Goal: Information Seeking & Learning: Find contact information

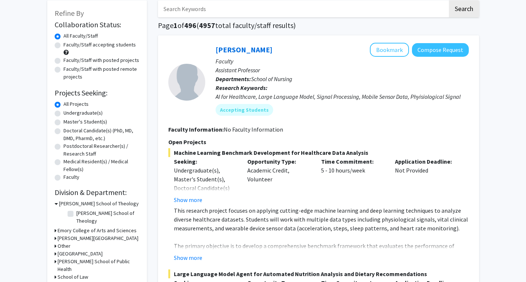
scroll to position [40, 0]
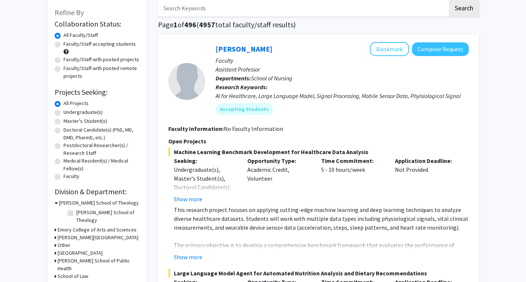
click at [70, 113] on label "Undergraduate(s)" at bounding box center [82, 112] width 39 height 8
click at [68, 113] on input "Undergraduate(s)" at bounding box center [65, 110] width 5 height 5
radio input "true"
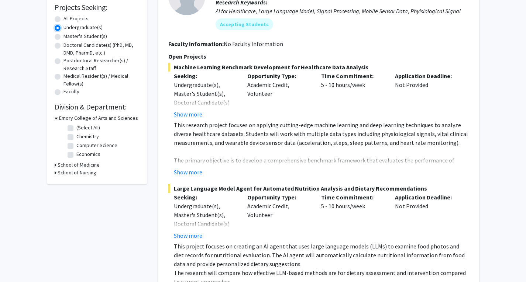
scroll to position [126, 0]
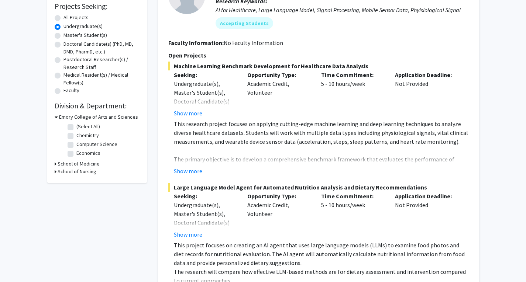
click at [93, 162] on h3 "School of Medicine" at bounding box center [79, 164] width 42 height 8
click at [67, 173] on fg-checkbox-list "Biochemistry Biochemistry" at bounding box center [103, 174] width 74 height 13
click at [76, 173] on label "Biochemistry" at bounding box center [90, 174] width 29 height 8
click at [76, 173] on input "Biochemistry" at bounding box center [78, 172] width 5 height 5
checkbox input "true"
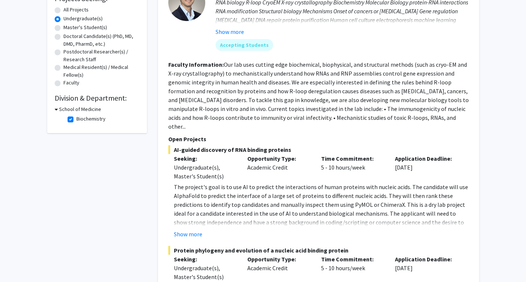
scroll to position [134, 0]
click at [76, 118] on label "Biochemistry" at bounding box center [90, 118] width 29 height 8
click at [76, 118] on input "Biochemistry" at bounding box center [78, 116] width 5 height 5
checkbox input "false"
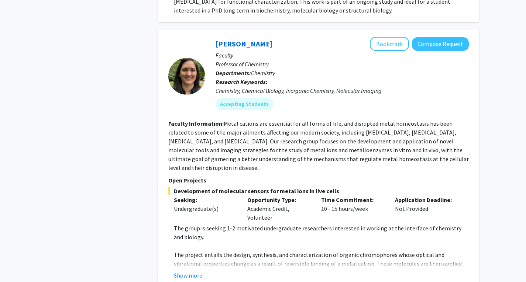
scroll to position [911, 0]
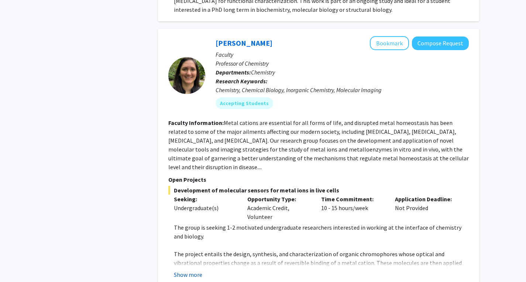
click at [188, 270] on button "Show more" at bounding box center [188, 274] width 28 height 9
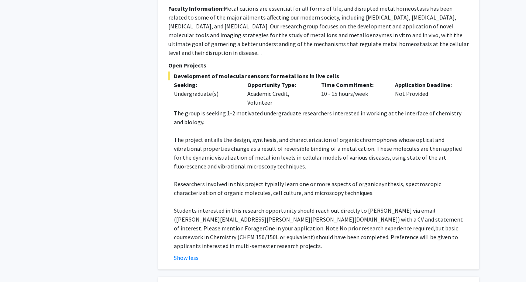
scroll to position [1025, 0]
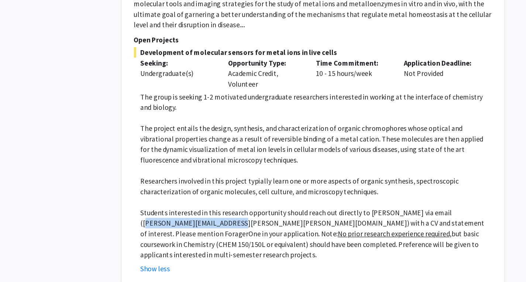
drag, startPoint x: 176, startPoint y: 200, endPoint x: 247, endPoint y: 198, distance: 70.9
click at [247, 206] on p "Students interested in this research opportunity should reach out directly to […" at bounding box center [321, 228] width 295 height 44
copy p "[PERSON_NAME][EMAIL_ADDRESS][PERSON_NAME][PERSON_NAME][DOMAIN_NAME]"
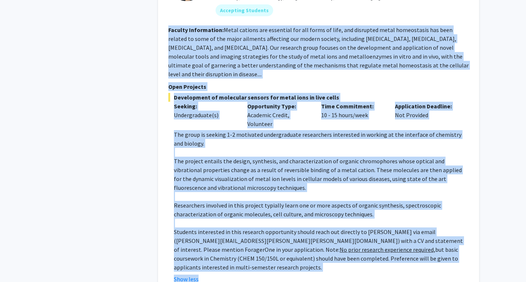
scroll to position [1031, 0]
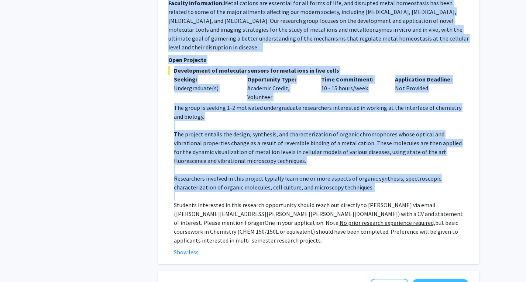
drag, startPoint x: 169, startPoint y: 62, endPoint x: 380, endPoint y: 179, distance: 241.2
click at [380, 179] on fg-search-faculty "[PERSON_NAME] Bookmark Compose Request Faculty Professor of Chemistry Departmen…" at bounding box center [318, 86] width 300 height 340
copy fg-search-faculty "Loremip Dolorsitame: Conse adipisc eli seddoeius tem inc utlab et dolo, mag ali…"
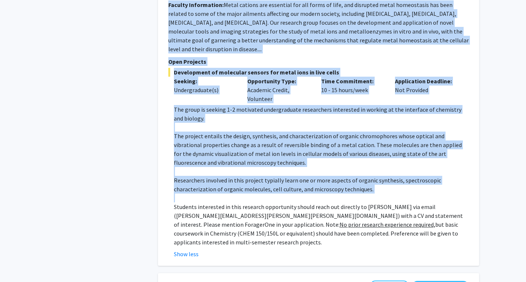
scroll to position [1030, 0]
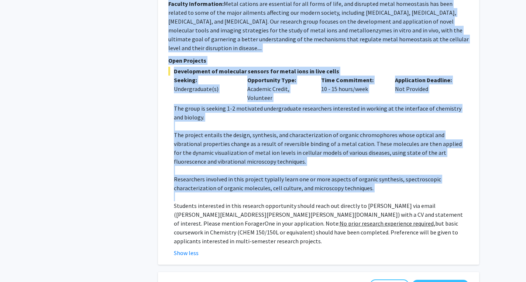
click at [301, 104] on p "The group is seeking 1-2 motivated undergraduate researchers interested in work…" at bounding box center [321, 113] width 295 height 18
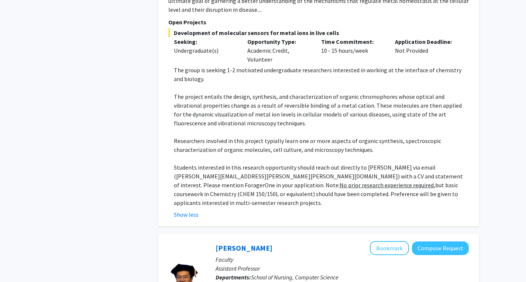
scroll to position [1069, 0]
